Goal: Task Accomplishment & Management: Use online tool/utility

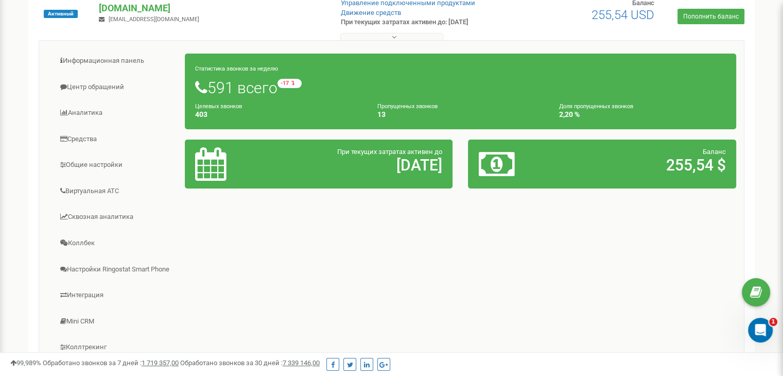
scroll to position [127, 0]
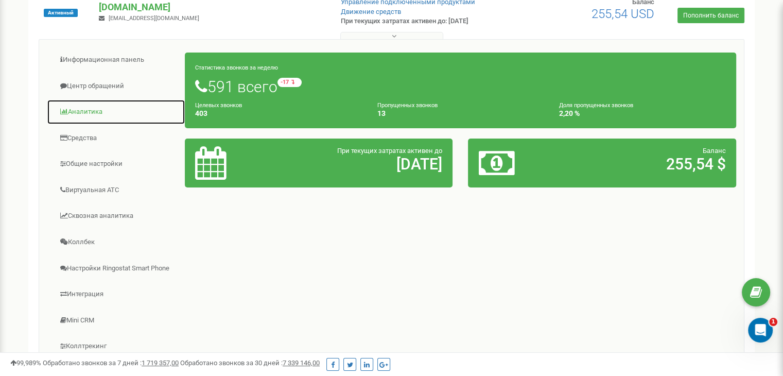
click at [76, 110] on link "Аналитика" at bounding box center [116, 111] width 139 height 25
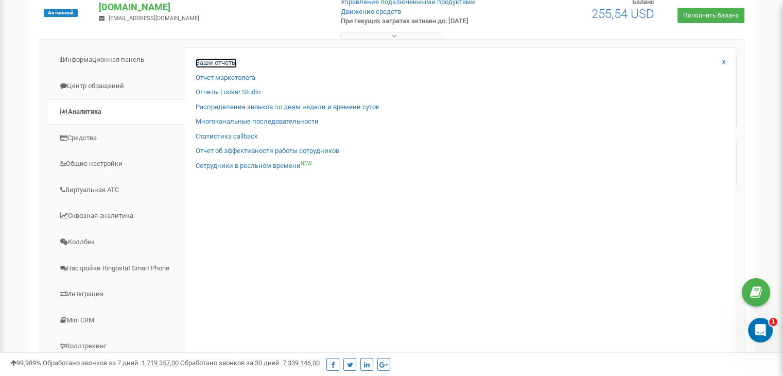
click at [208, 62] on link "Ваши отчеты" at bounding box center [216, 63] width 41 height 10
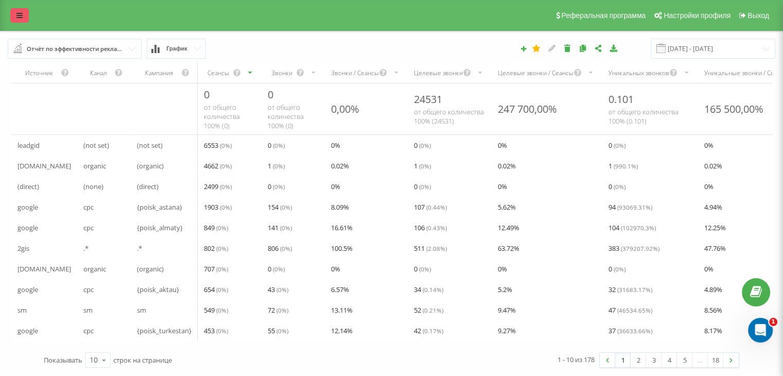
click at [23, 18] on link at bounding box center [19, 15] width 19 height 14
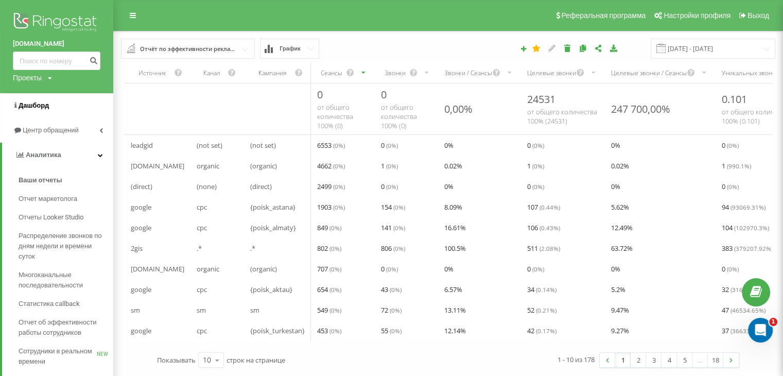
click at [27, 102] on span "Дашборд" at bounding box center [34, 105] width 30 height 8
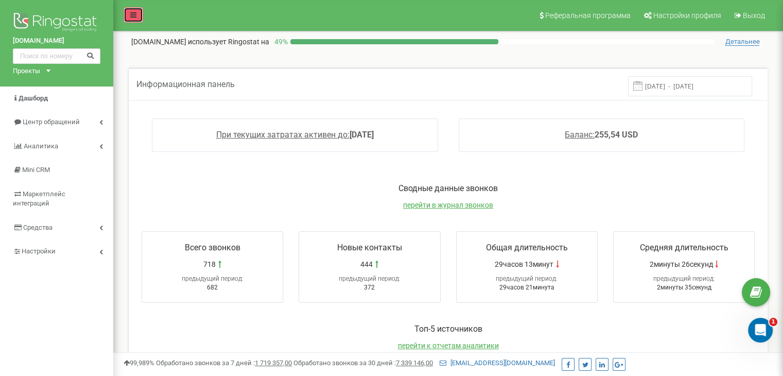
click at [136, 19] on link at bounding box center [134, 14] width 20 height 15
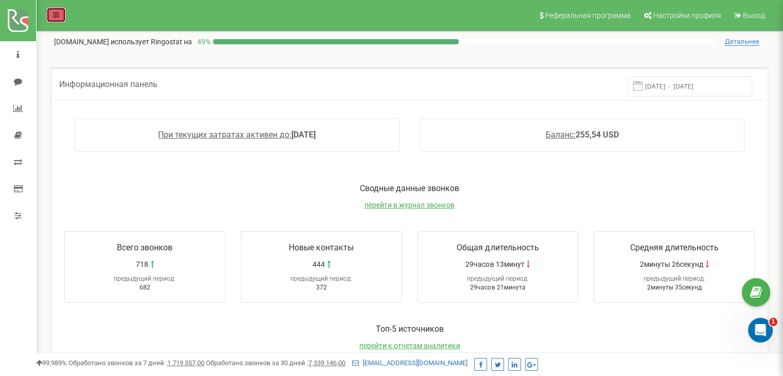
click at [56, 16] on icon at bounding box center [56, 14] width 6 height 7
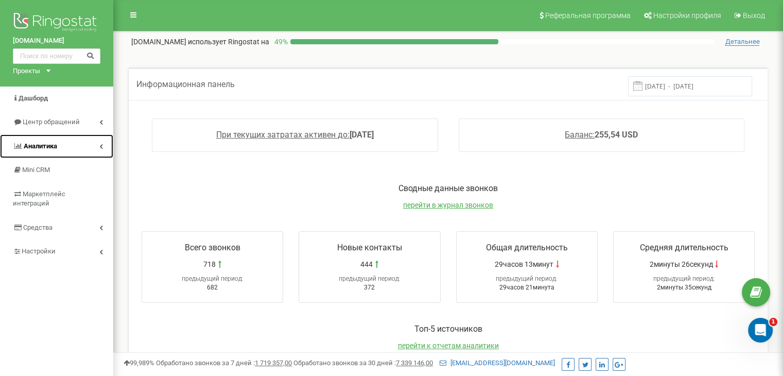
click at [49, 147] on span "Аналитика" at bounding box center [40, 146] width 33 height 8
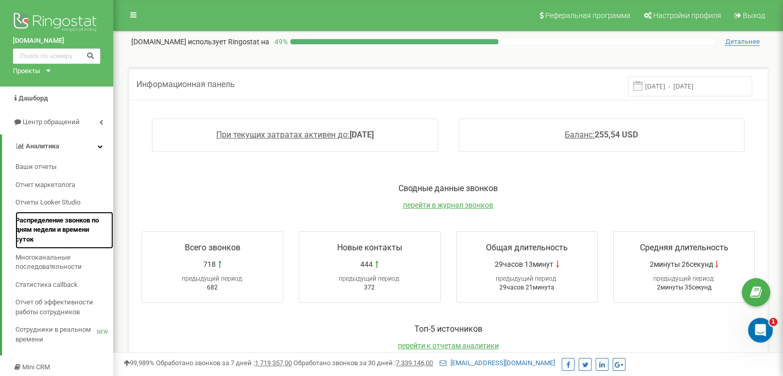
click at [33, 222] on span "Распределение звонков по дням недели и времени суток" at bounding box center [61, 230] width 93 height 29
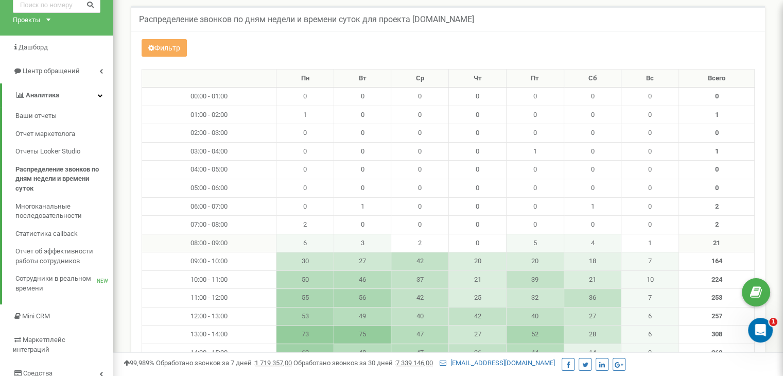
scroll to position [52, 0]
click at [43, 18] on div "Проекты [DOMAIN_NAME]" at bounding box center [29, 20] width 33 height 10
click at [340, 19] on h5 "Распределение звонков по дням недели и времени суток для проекта [DOMAIN_NAME]" at bounding box center [306, 18] width 335 height 9
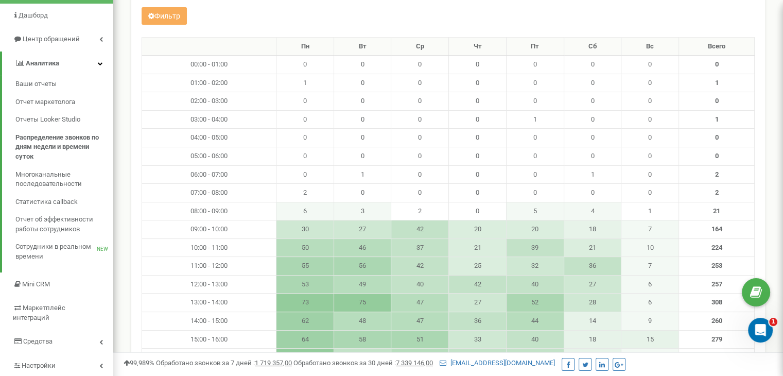
scroll to position [96, 0]
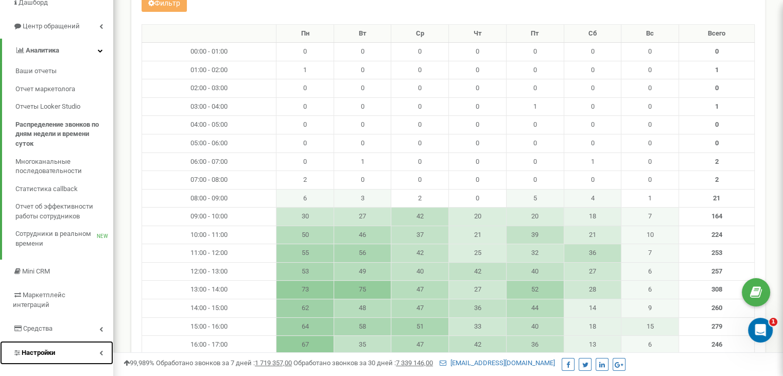
click at [42, 349] on span "Настройки" at bounding box center [38, 353] width 33 height 8
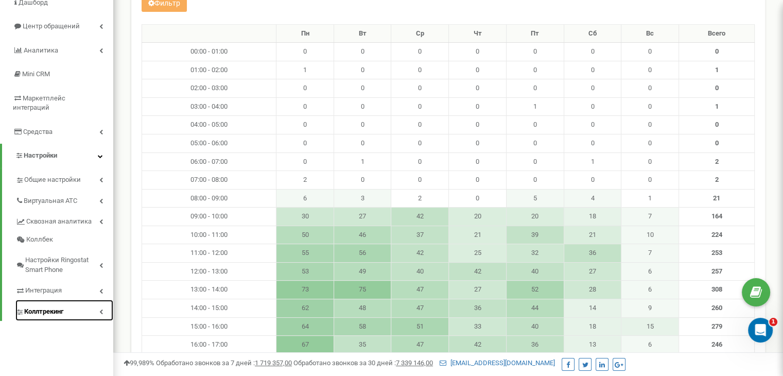
click at [39, 307] on span "Коллтрекинг" at bounding box center [43, 312] width 39 height 10
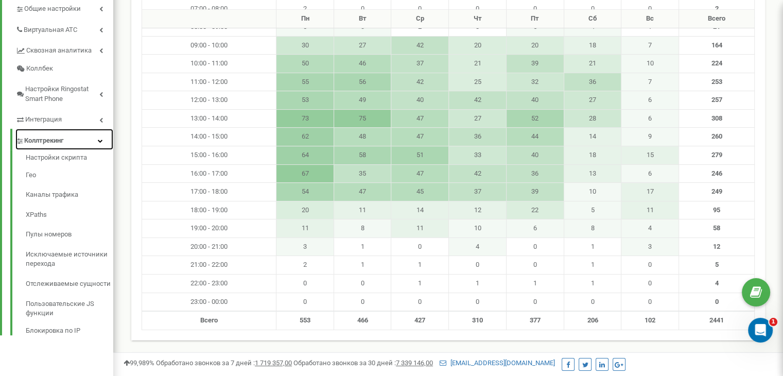
scroll to position [276, 0]
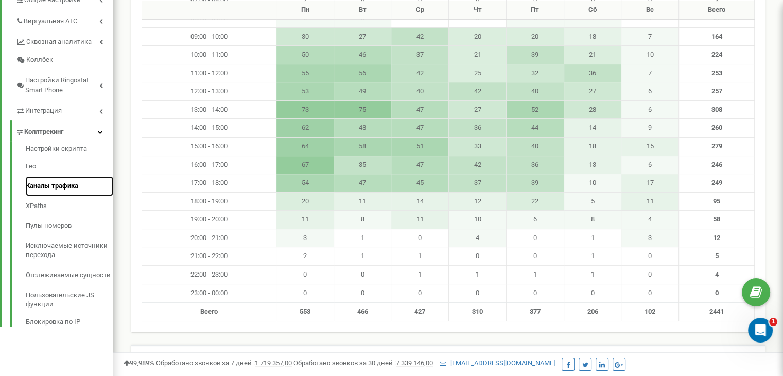
click at [42, 176] on link "Каналы трафика" at bounding box center [70, 186] width 88 height 20
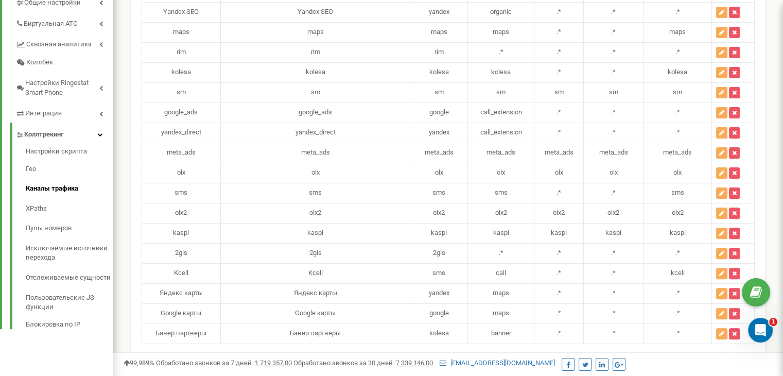
scroll to position [271, 0]
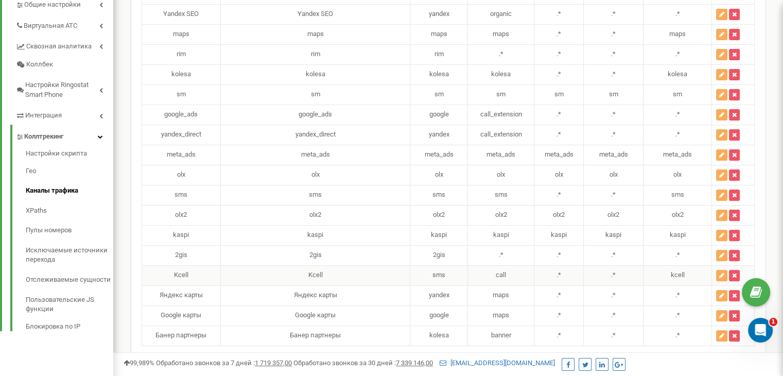
click at [175, 269] on td "Kcell" at bounding box center [181, 275] width 79 height 20
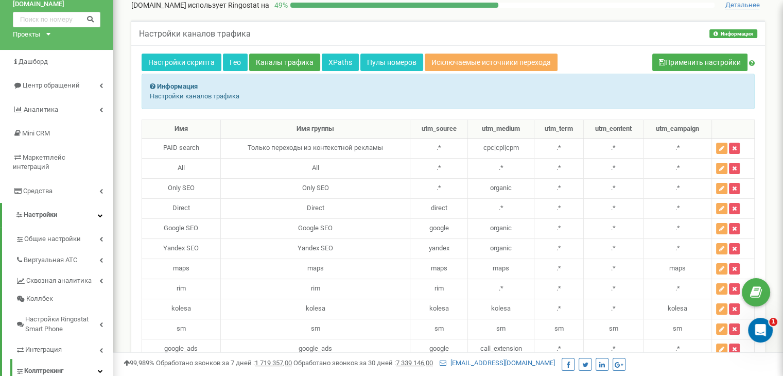
scroll to position [32, 0]
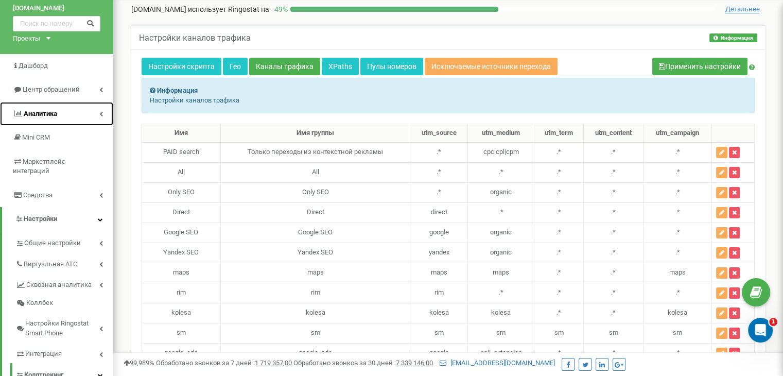
click at [58, 111] on link "Аналитика" at bounding box center [56, 114] width 113 height 24
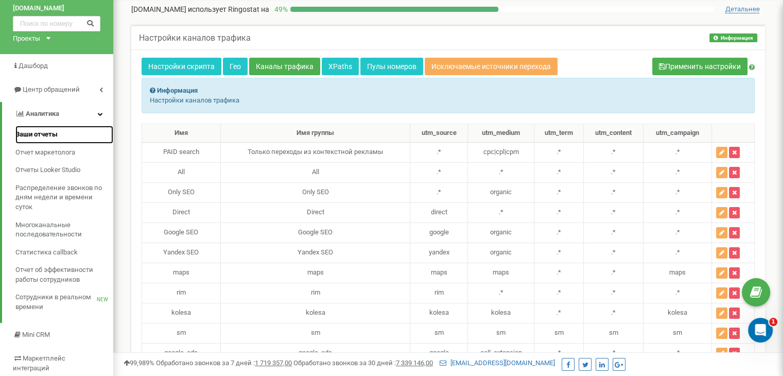
click at [44, 134] on span "Ваши отчеты" at bounding box center [36, 135] width 42 height 10
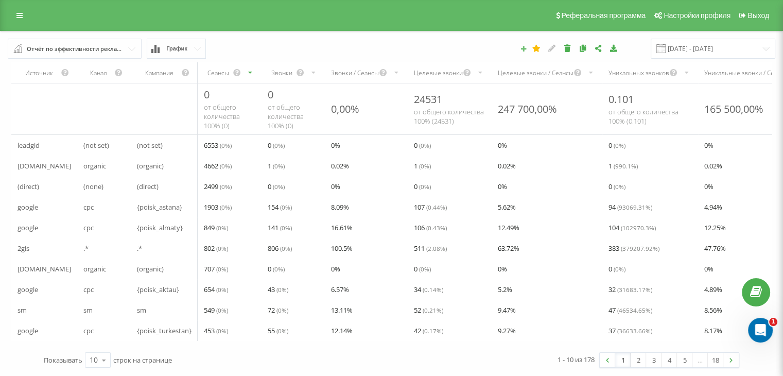
click at [527, 49] on icon at bounding box center [523, 48] width 7 height 6
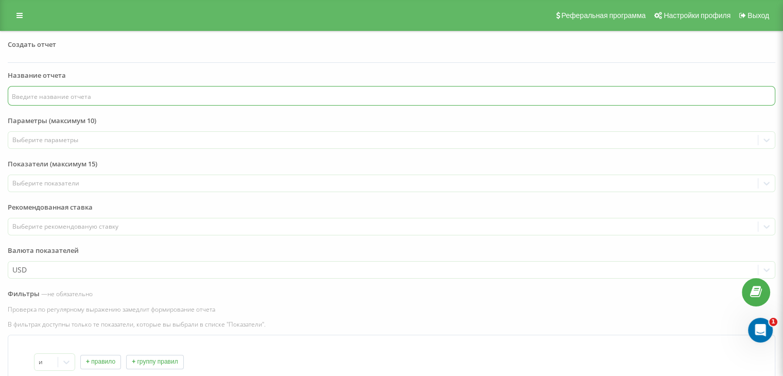
click at [41, 90] on input "text" at bounding box center [392, 96] width 768 height 20
type input "J"
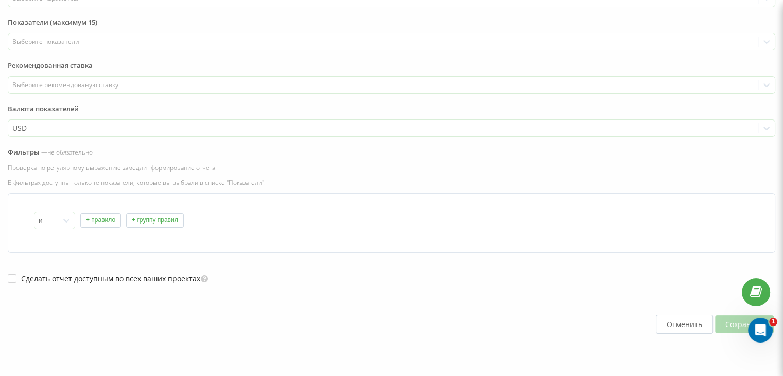
scroll to position [146, 0]
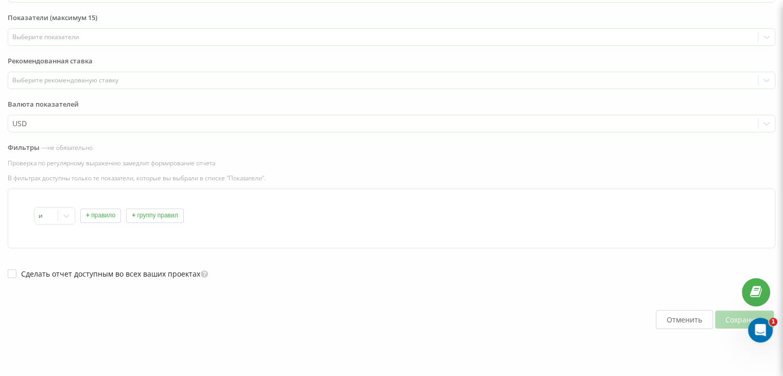
type input "Отчет по рассылке Kcell"
click at [97, 213] on button "+ правило" at bounding box center [100, 216] width 41 height 14
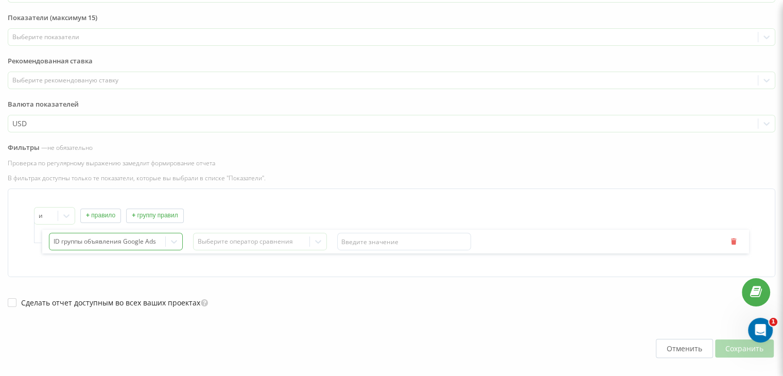
click at [159, 241] on div "ID группы объявления Google Ads" at bounding box center [116, 242] width 134 height 18
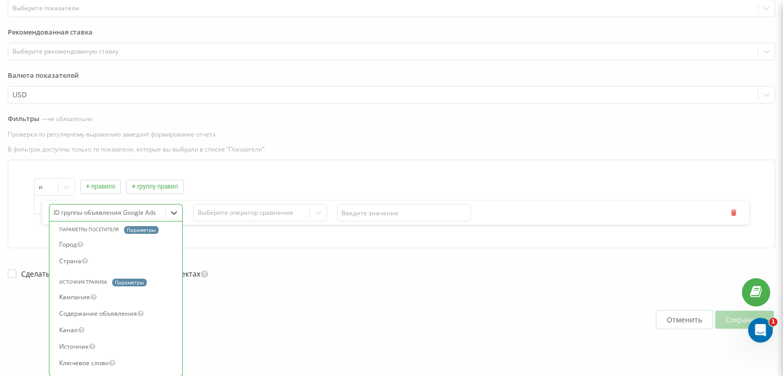
scroll to position [375, 0]
click at [71, 346] on div "Источник" at bounding box center [119, 346] width 128 height 16
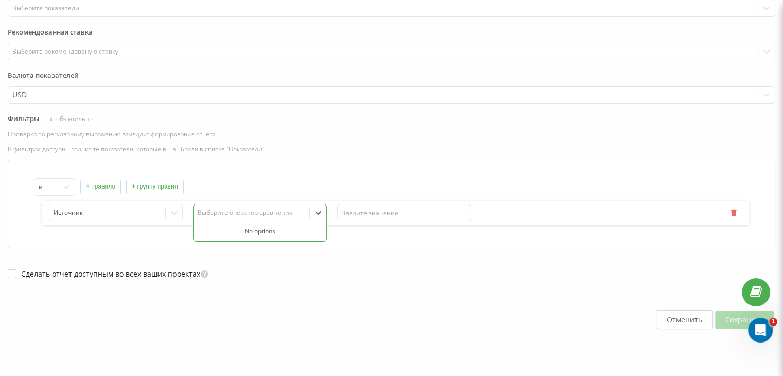
click at [224, 209] on div "Выберите оператор сравнения" at bounding box center [252, 213] width 108 height 8
drag, startPoint x: 258, startPoint y: 211, endPoint x: 271, endPoint y: 211, distance: 13.4
click at [260, 211] on div "Выберите оператор сравнения" at bounding box center [252, 213] width 108 height 8
click at [366, 211] on input "text" at bounding box center [404, 213] width 134 height 18
click at [255, 213] on div "Выберите оператор сравнения" at bounding box center [252, 213] width 108 height 8
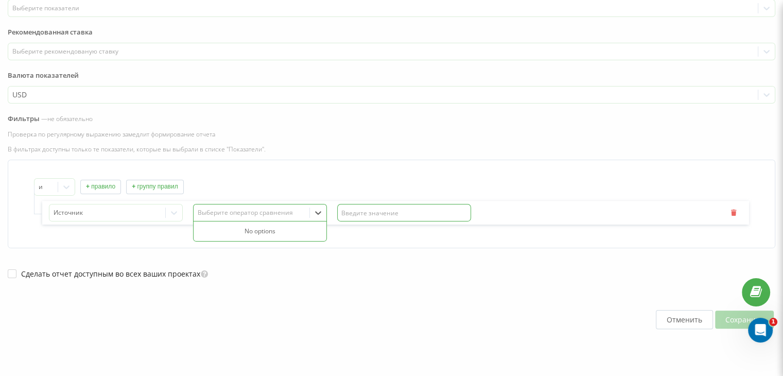
click at [352, 212] on input "text" at bounding box center [404, 213] width 134 height 18
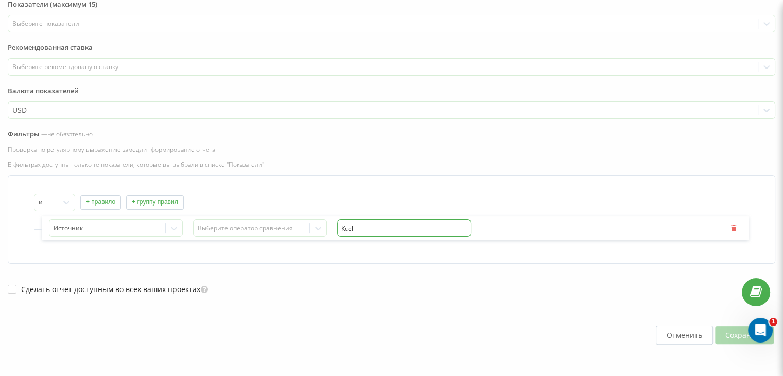
scroll to position [175, 0]
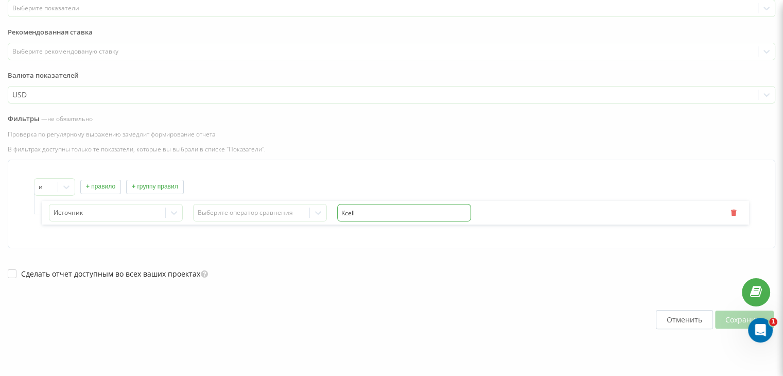
type input "Kcell"
click at [734, 321] on div "Отменить Сохранить" at bounding box center [392, 319] width 768 height 81
click at [363, 208] on input "Kcell" at bounding box center [404, 213] width 134 height 18
click button "Отменить" at bounding box center [684, 319] width 57 height 19
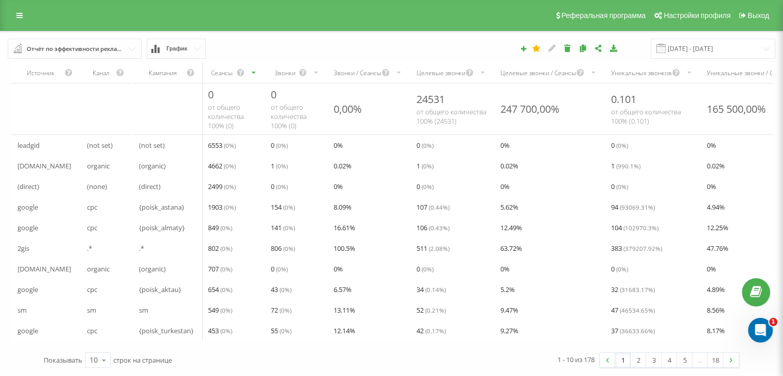
scroll to position [7, 0]
click at [703, 40] on input "[DATE] - [DATE]" at bounding box center [713, 49] width 125 height 20
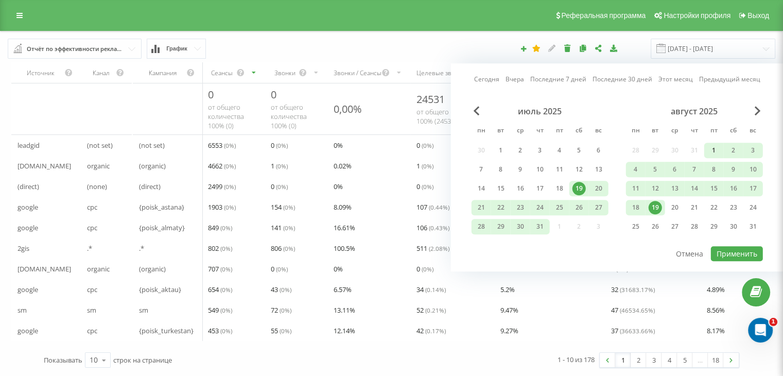
click at [712, 145] on div "1" at bounding box center [714, 150] width 13 height 13
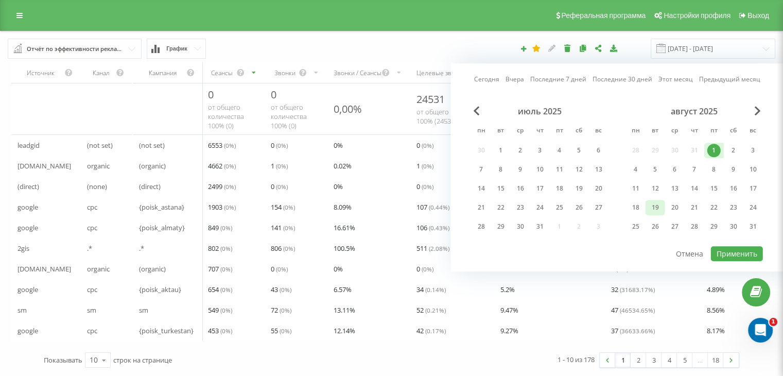
click at [658, 202] on div "19" at bounding box center [655, 207] width 13 height 13
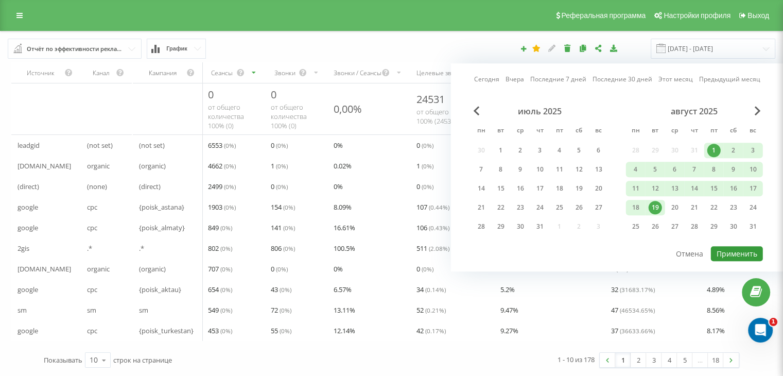
click at [725, 246] on button "Применить" at bounding box center [737, 253] width 52 height 15
type input "[DATE] - [DATE]"
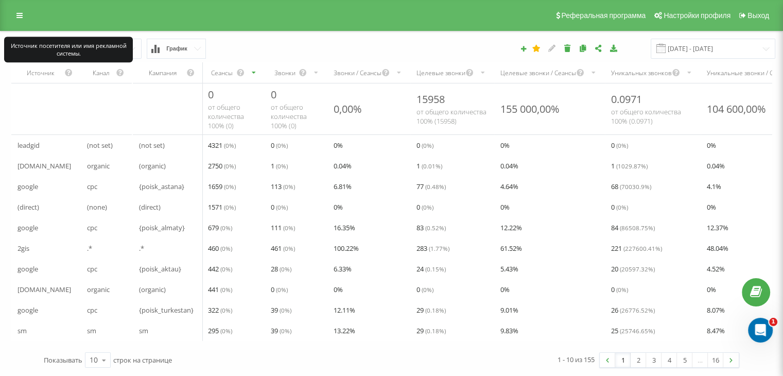
click at [70, 66] on icon "scrollable content" at bounding box center [68, 72] width 9 height 12
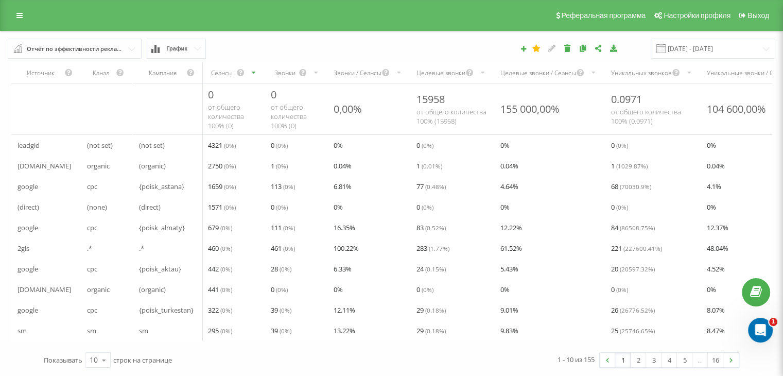
click at [42, 69] on div "Источник" at bounding box center [41, 73] width 47 height 9
click at [101, 363] on icon at bounding box center [103, 360] width 15 height 20
click at [97, 343] on span "100" at bounding box center [96, 345] width 12 height 10
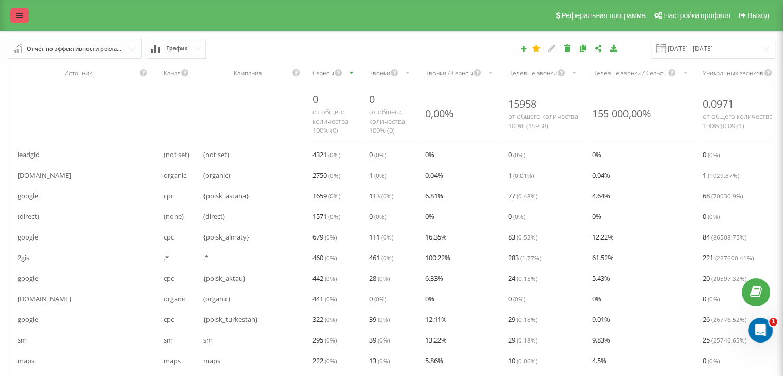
click at [19, 17] on icon at bounding box center [19, 15] width 6 height 7
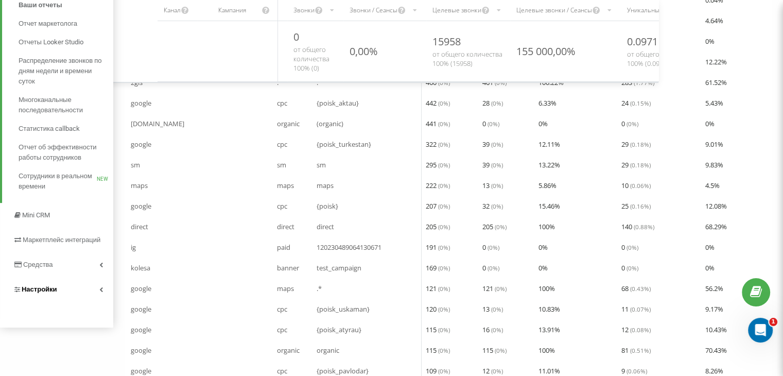
scroll to position [206, 0]
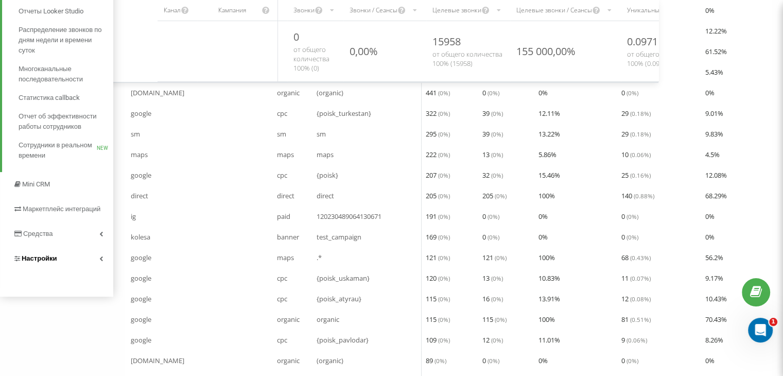
click at [97, 258] on link "Настройки" at bounding box center [56, 258] width 113 height 25
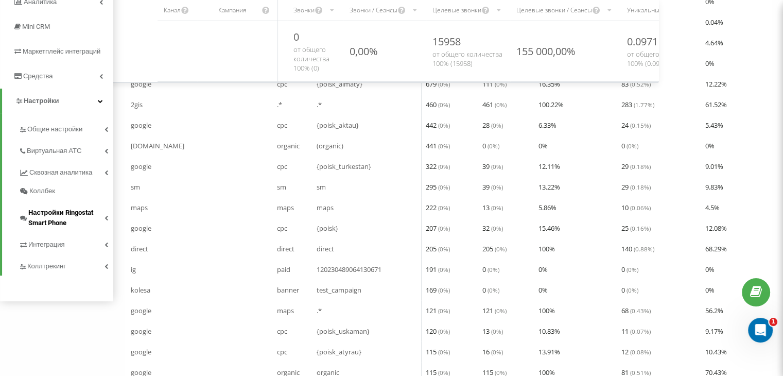
scroll to position [155, 0]
click at [68, 147] on span "Виртуальная АТС" at bounding box center [56, 149] width 59 height 10
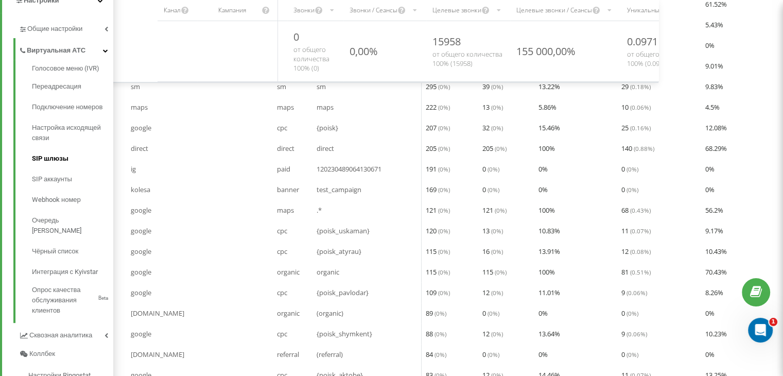
scroll to position [52, 0]
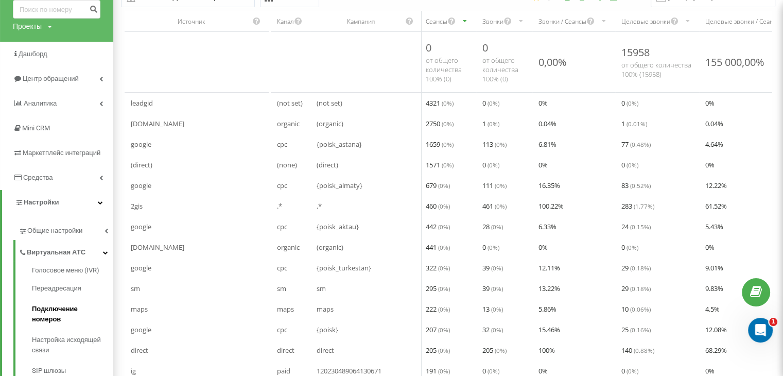
click at [46, 306] on span "Подключение номеров" at bounding box center [70, 314] width 76 height 21
